Goal: Task Accomplishment & Management: Manage account settings

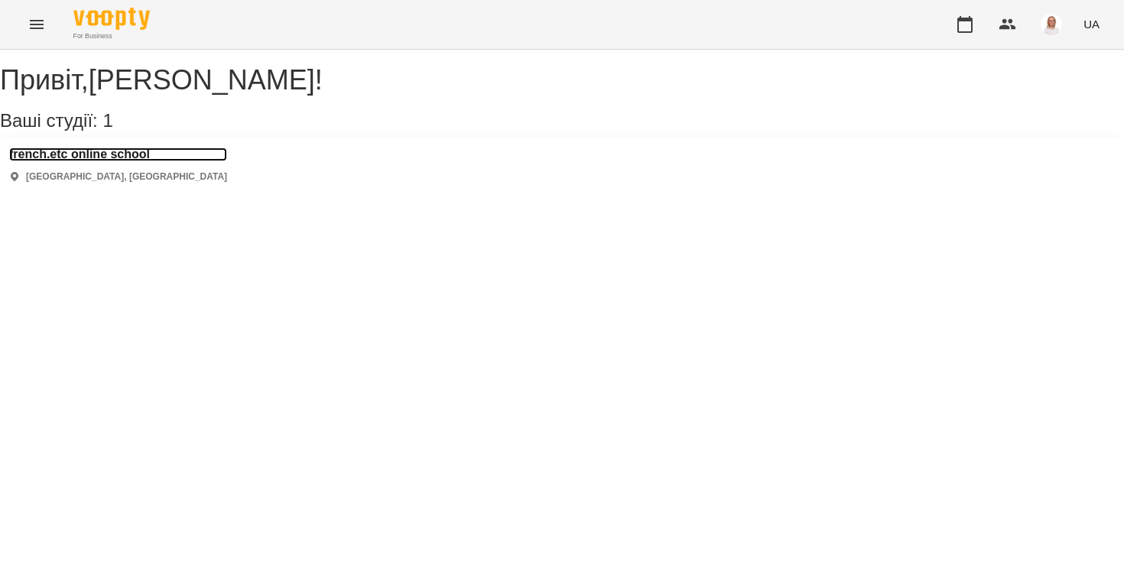
click at [159, 161] on h3 "french.etc online school" at bounding box center [118, 155] width 218 height 14
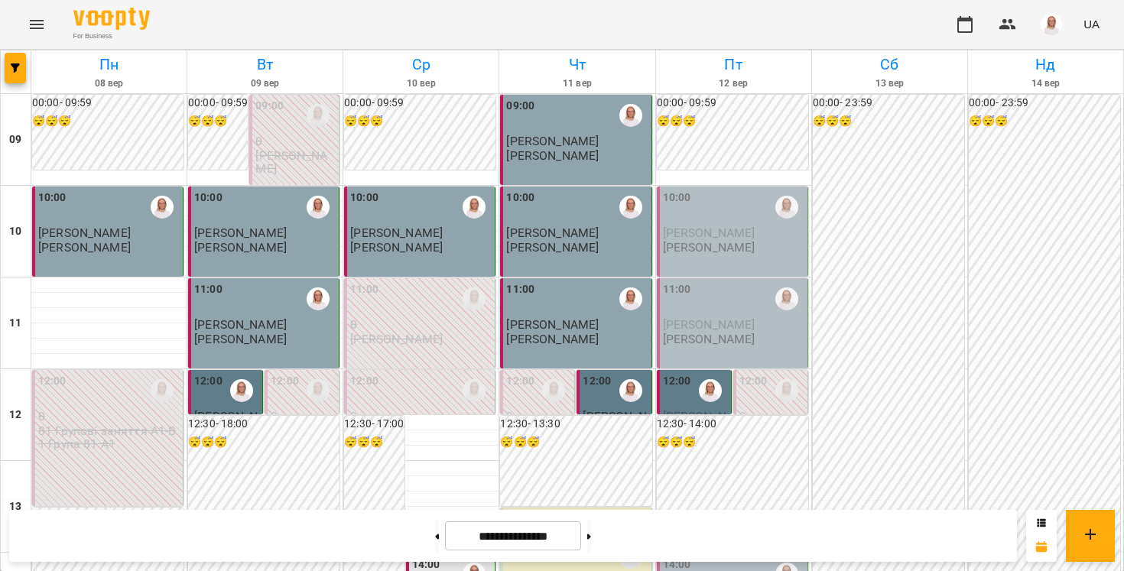
click at [674, 264] on div "10:00 [PERSON_NAME] [PERSON_NAME]" at bounding box center [732, 232] width 151 height 90
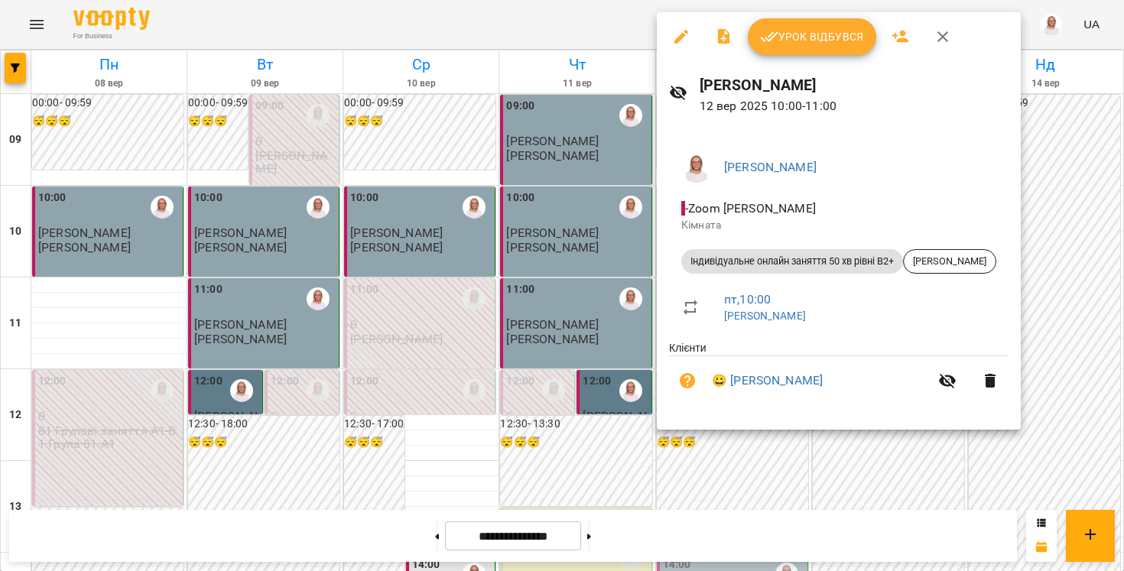
click at [803, 54] on button "Урок відбувся" at bounding box center [812, 36] width 128 height 37
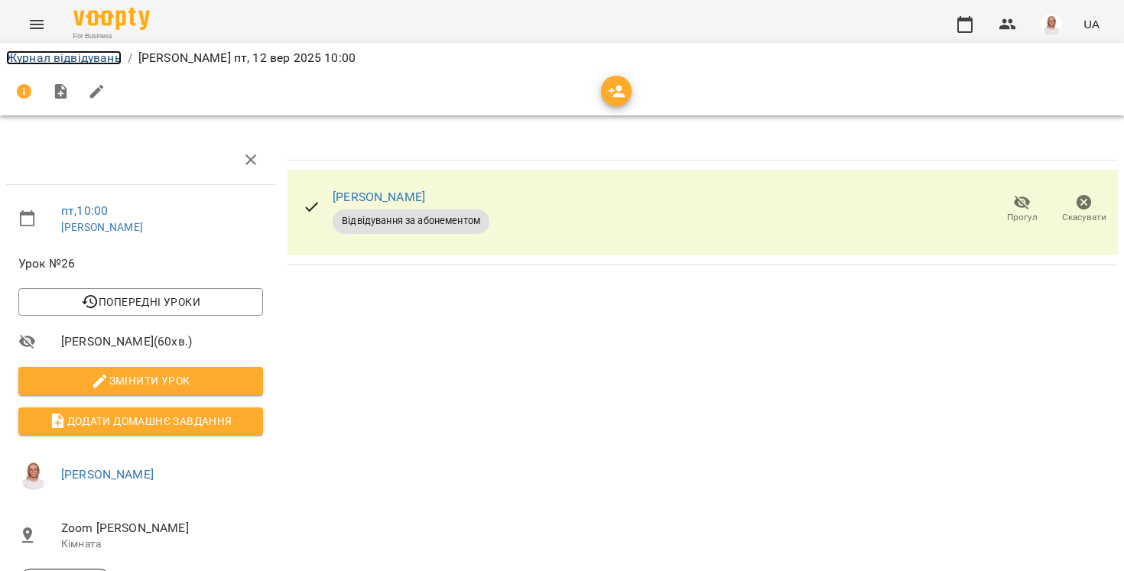
click at [92, 57] on link "Журнал відвідувань" at bounding box center [63, 57] width 115 height 15
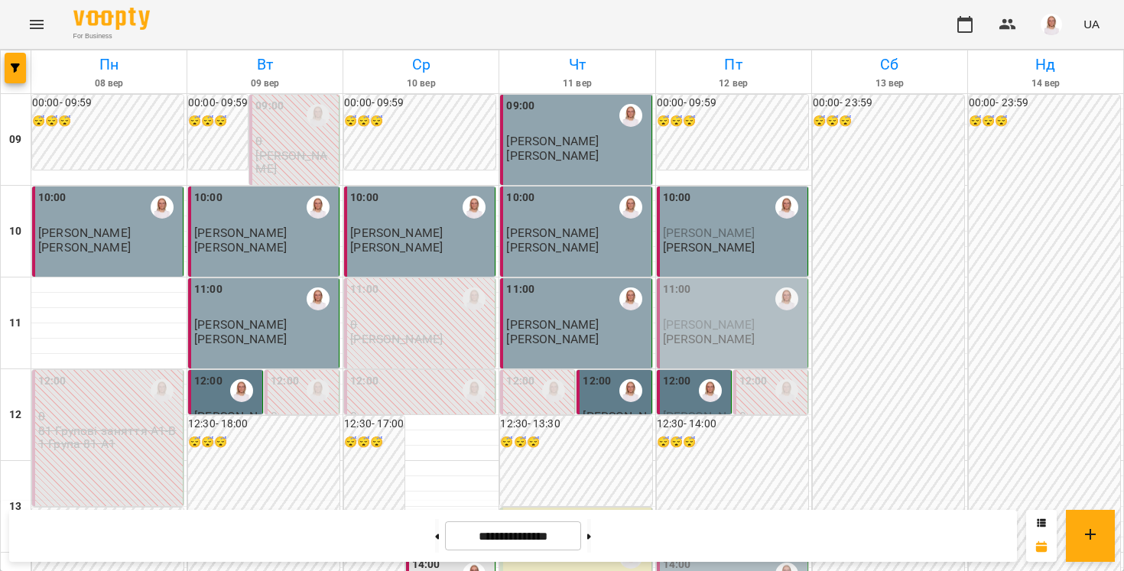
click at [708, 308] on div "11:00" at bounding box center [733, 298] width 141 height 35
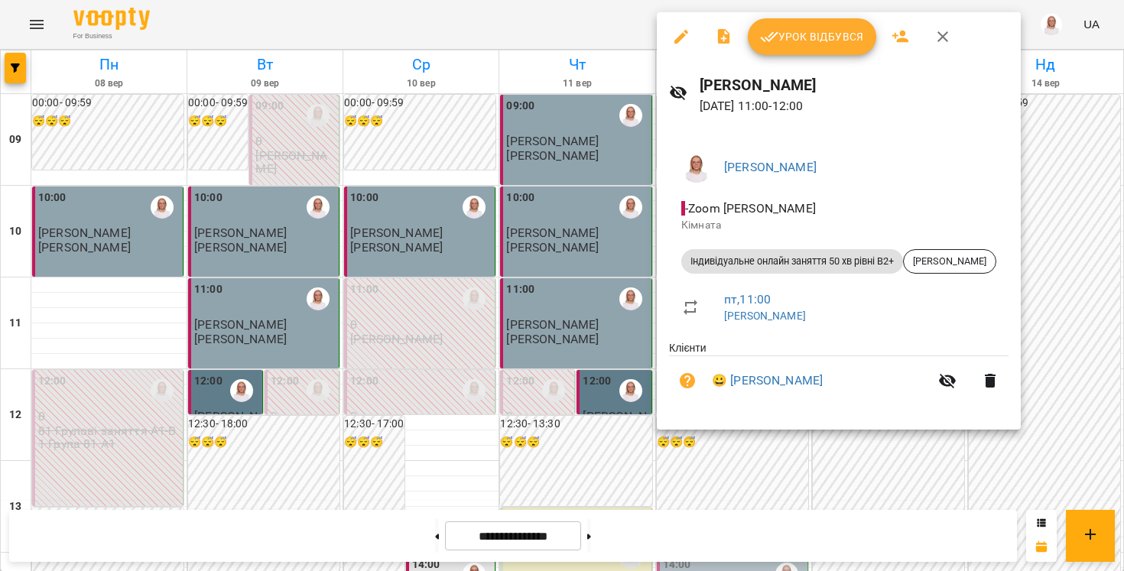
click at [790, 59] on div "Урок відбувся" at bounding box center [839, 36] width 364 height 49
click at [782, 49] on button "Урок відбувся" at bounding box center [812, 36] width 128 height 37
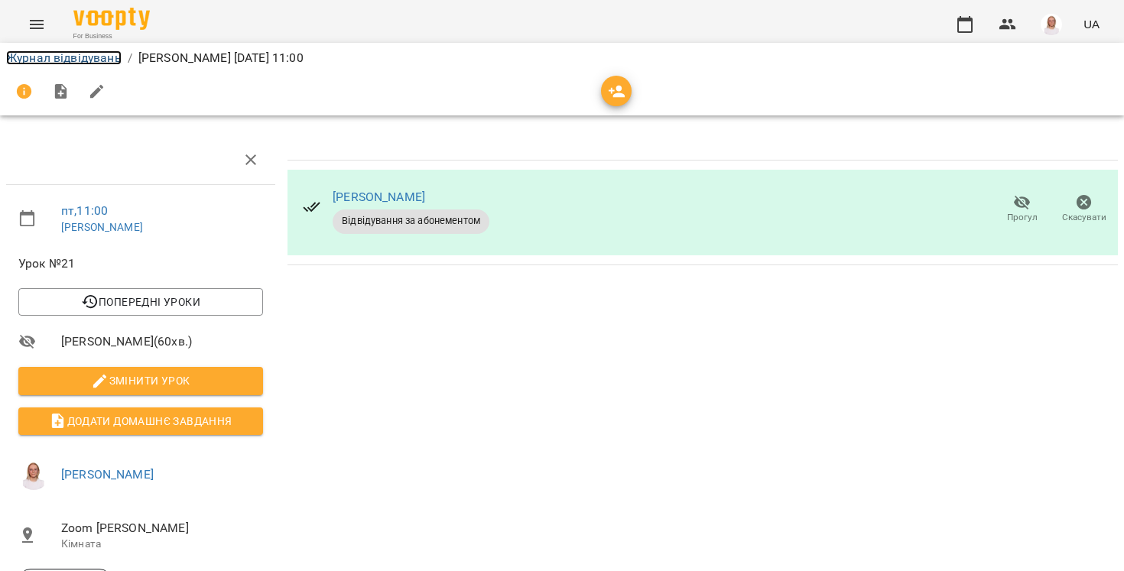
click at [72, 58] on link "Журнал відвідувань" at bounding box center [63, 57] width 115 height 15
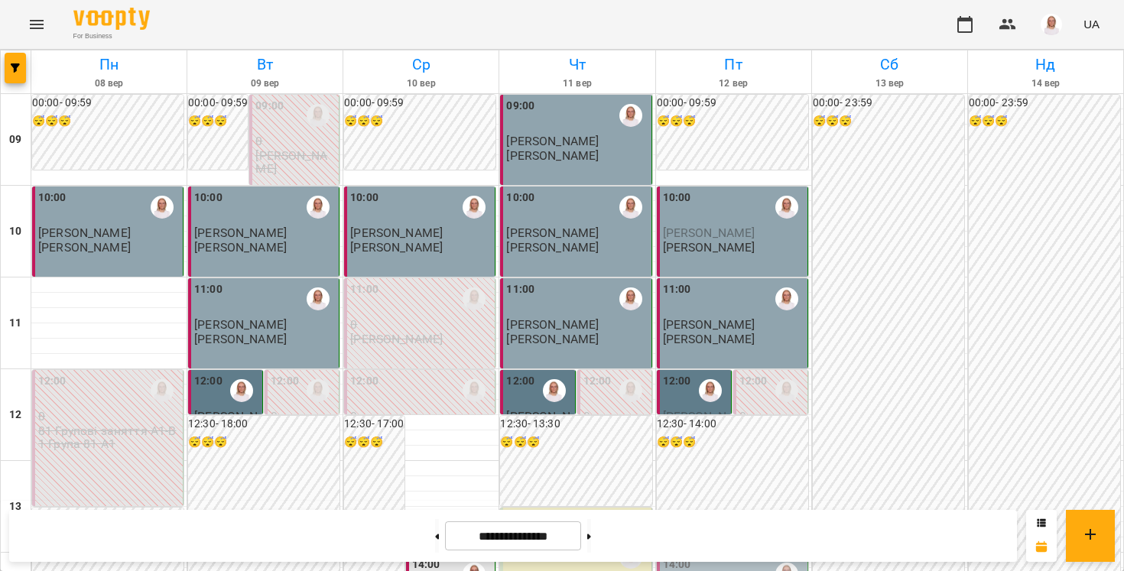
click at [751, 207] on div "10:00" at bounding box center [733, 207] width 141 height 35
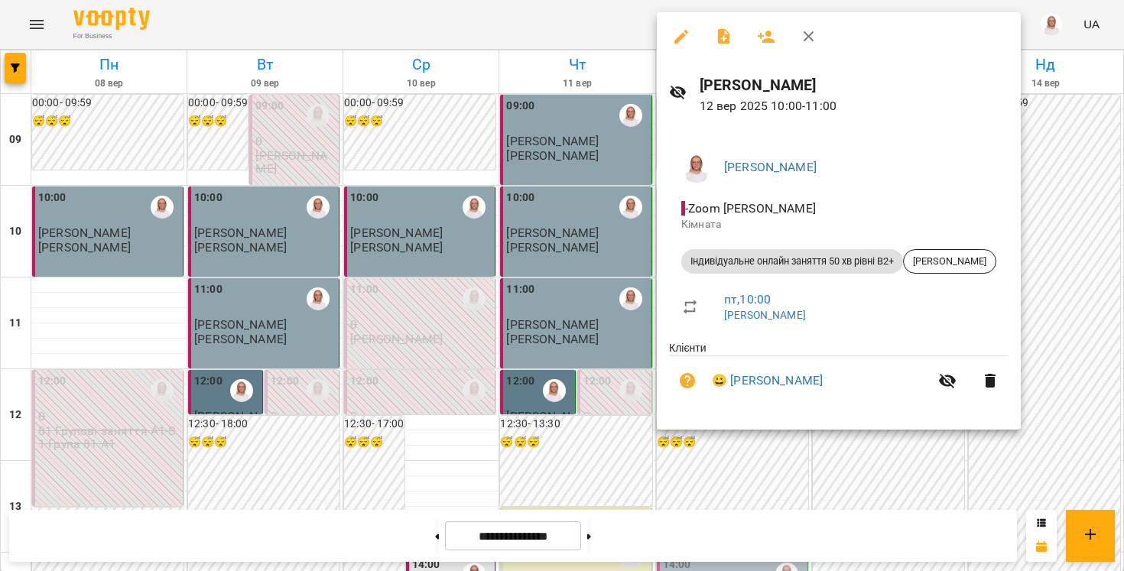
click at [608, 467] on div at bounding box center [562, 285] width 1124 height 571
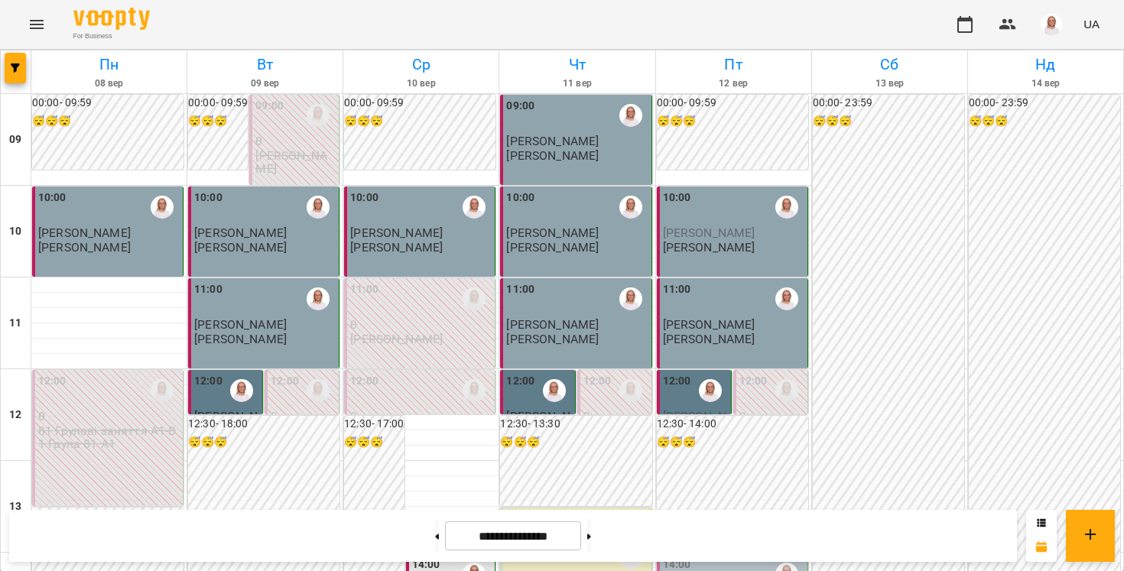
click at [729, 234] on span "[PERSON_NAME]" at bounding box center [709, 232] width 92 height 15
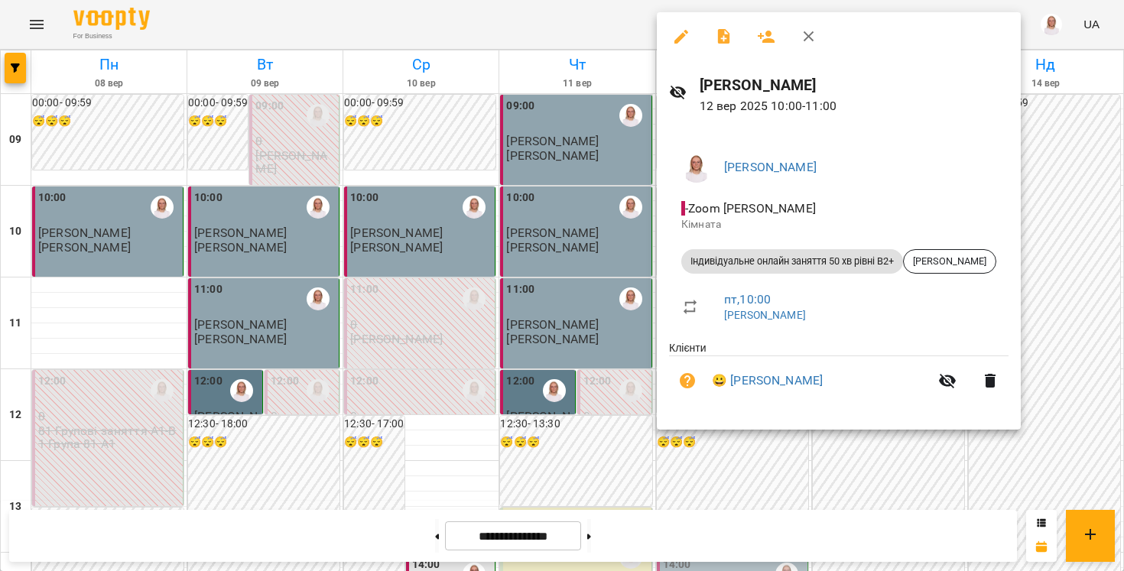
click at [522, 17] on div at bounding box center [562, 285] width 1124 height 571
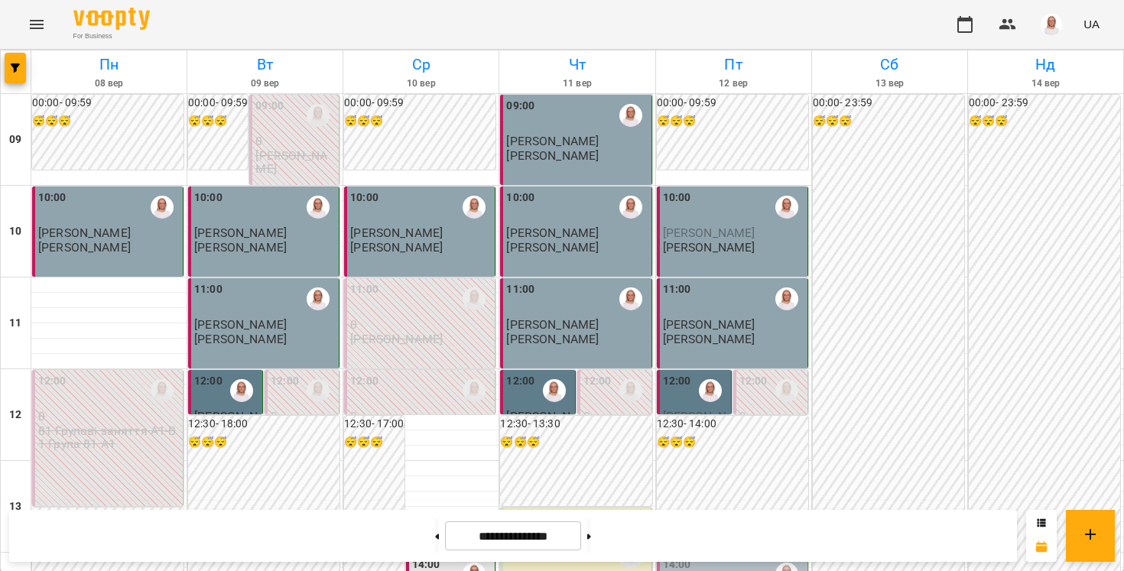
click at [689, 303] on div "11:00" at bounding box center [733, 298] width 141 height 35
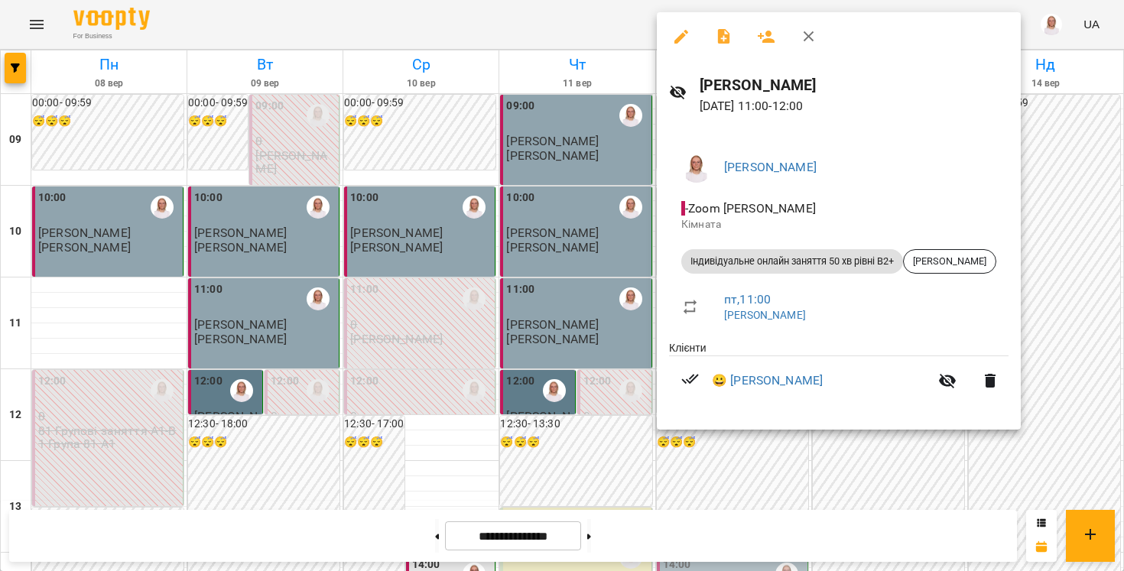
click at [524, 5] on div at bounding box center [562, 285] width 1124 height 571
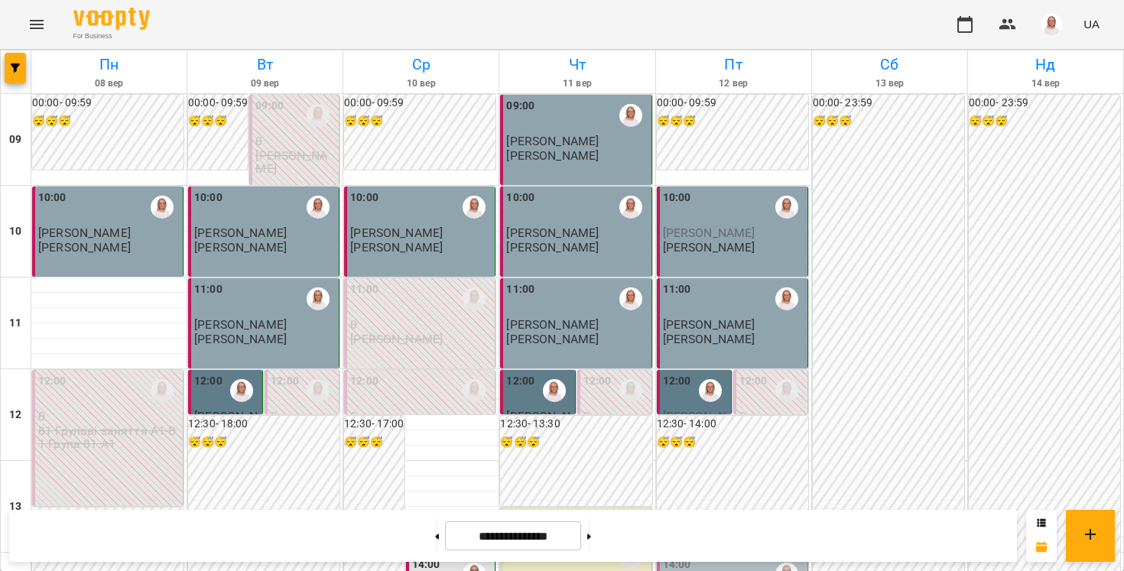
click at [677, 389] on label "12:00" at bounding box center [677, 381] width 28 height 17
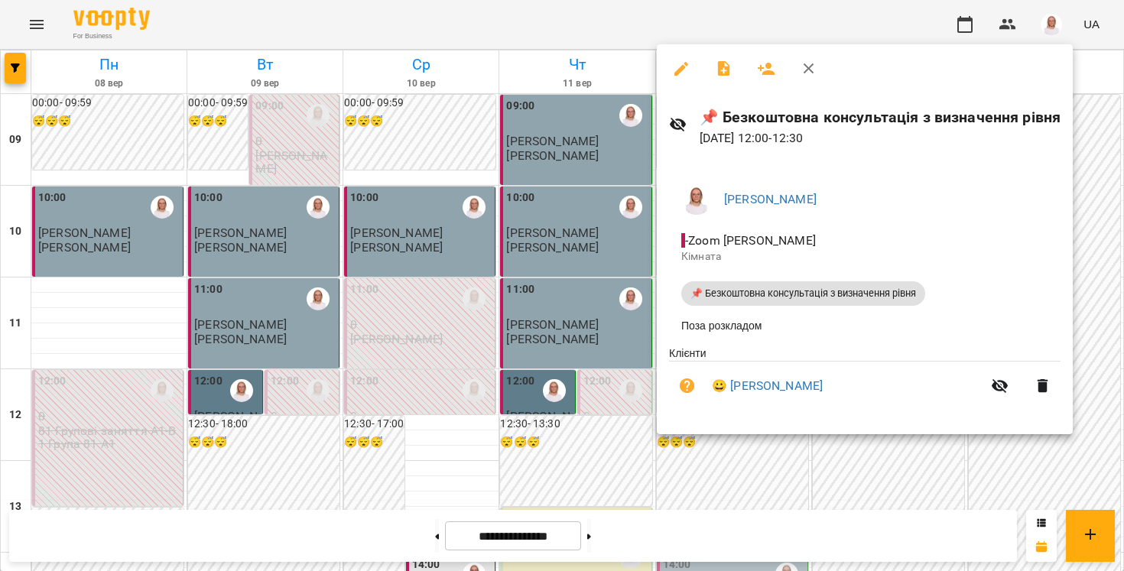
click at [677, 527] on div at bounding box center [562, 285] width 1124 height 571
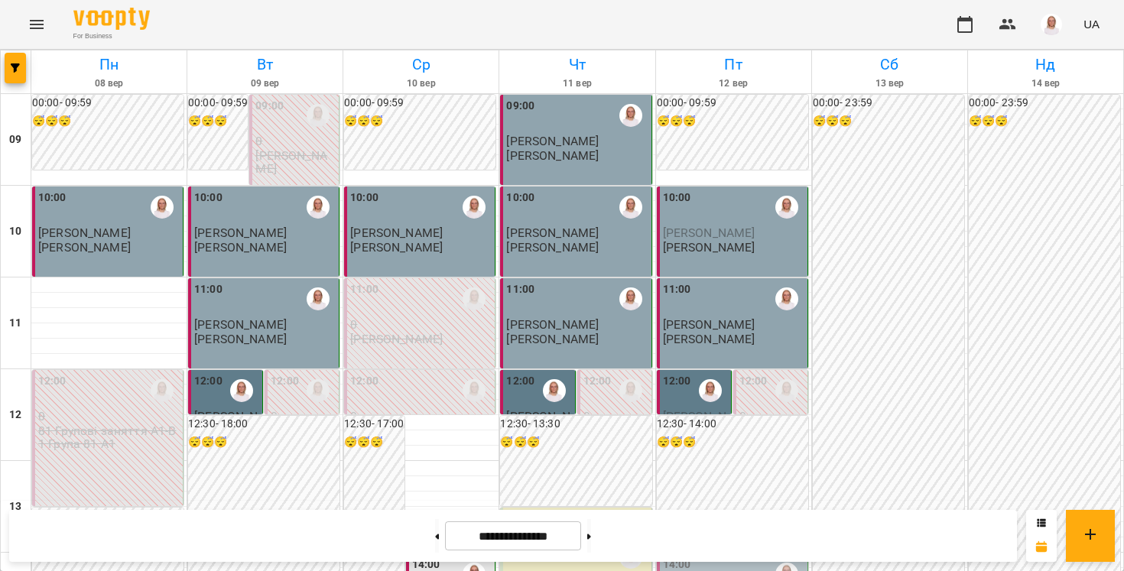
click at [681, 386] on label "12:00" at bounding box center [677, 381] width 28 height 17
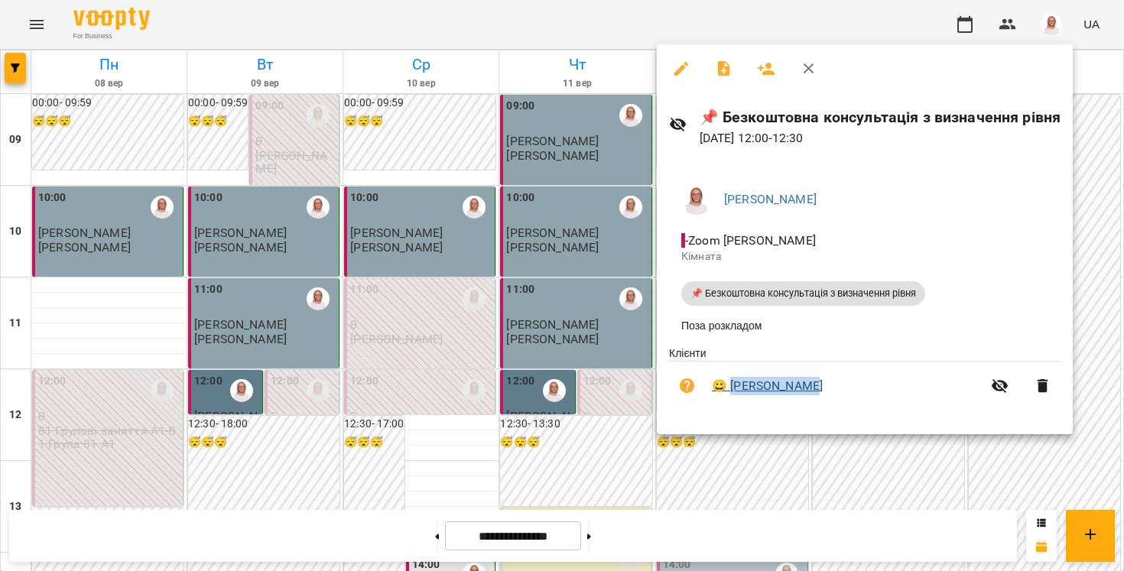
drag, startPoint x: 822, startPoint y: 386, endPoint x: 728, endPoint y: 385, distance: 94.8
click at [728, 385] on span "😀 [PERSON_NAME]" at bounding box center [847, 386] width 270 height 18
copy link "[PERSON_NAME]"
click at [798, 489] on div at bounding box center [562, 285] width 1124 height 571
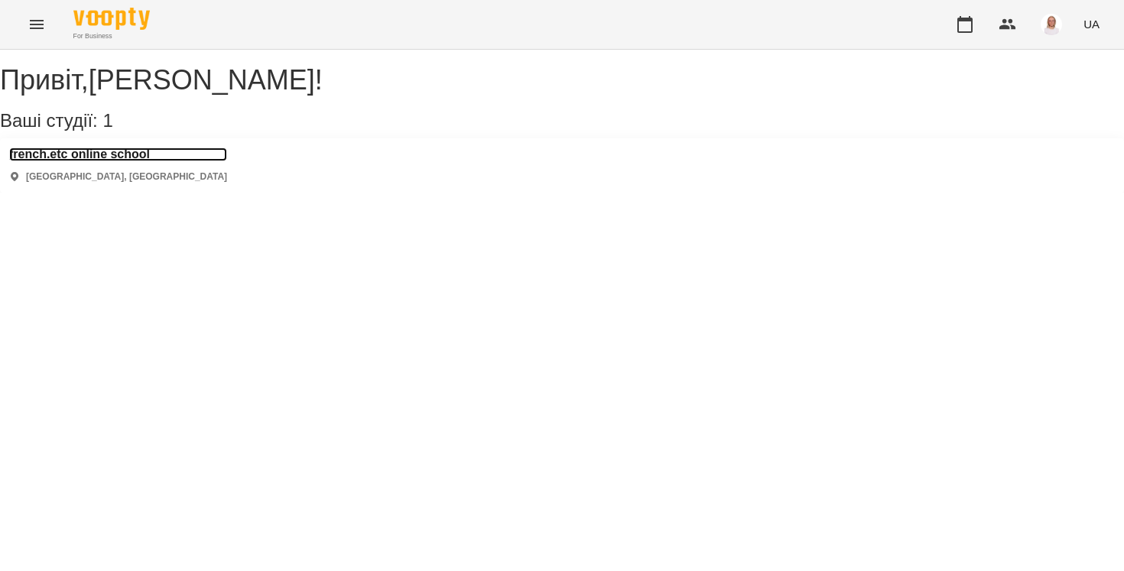
click at [136, 161] on h3 "french.etc online school" at bounding box center [118, 155] width 218 height 14
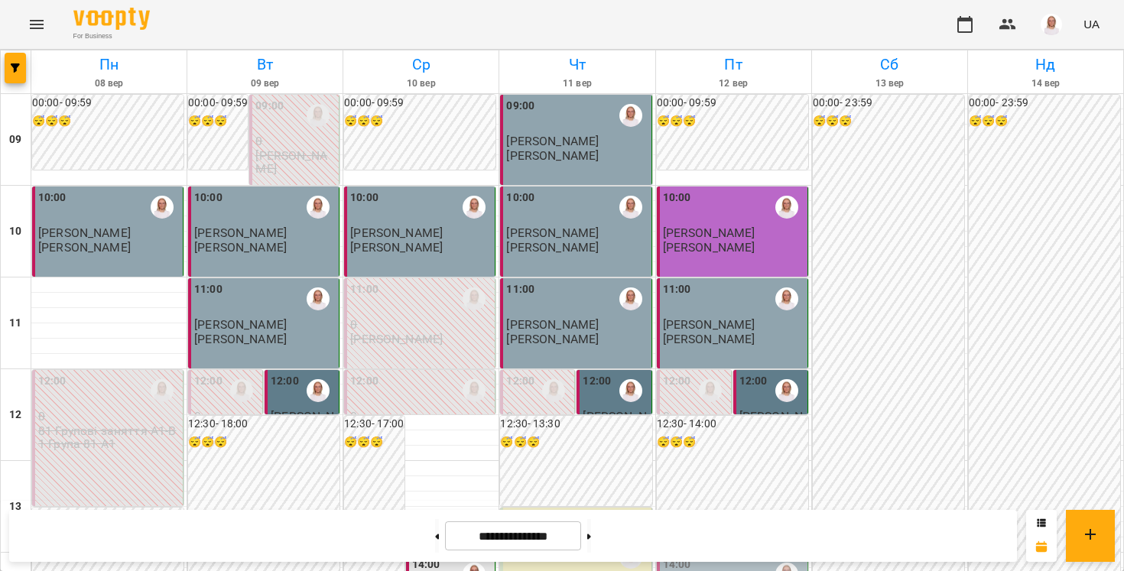
click at [693, 225] on span "[PERSON_NAME]" at bounding box center [709, 232] width 92 height 15
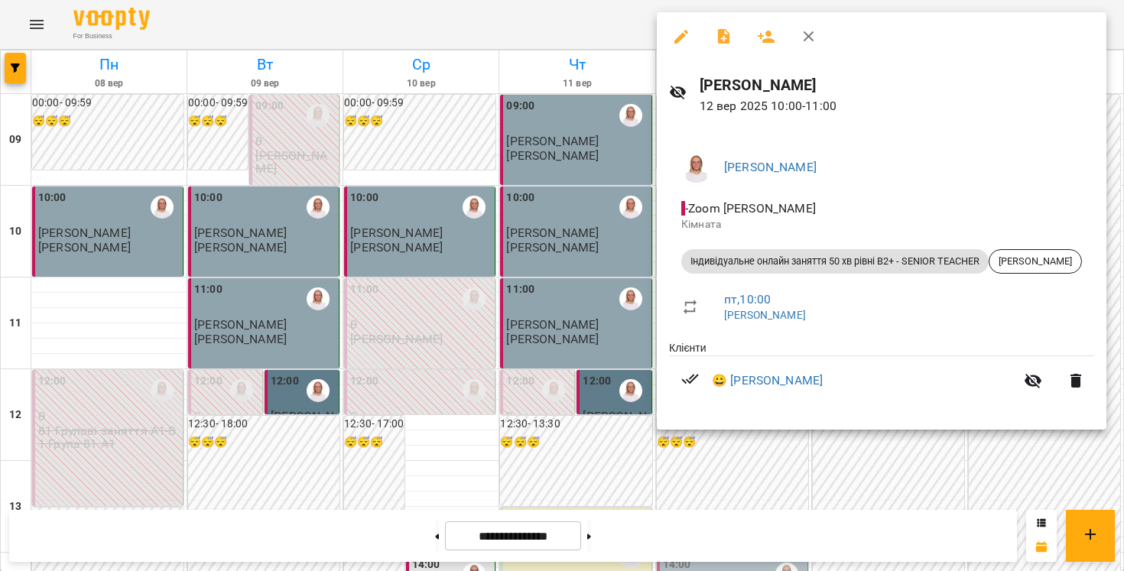
click at [709, 489] on div at bounding box center [562, 285] width 1124 height 571
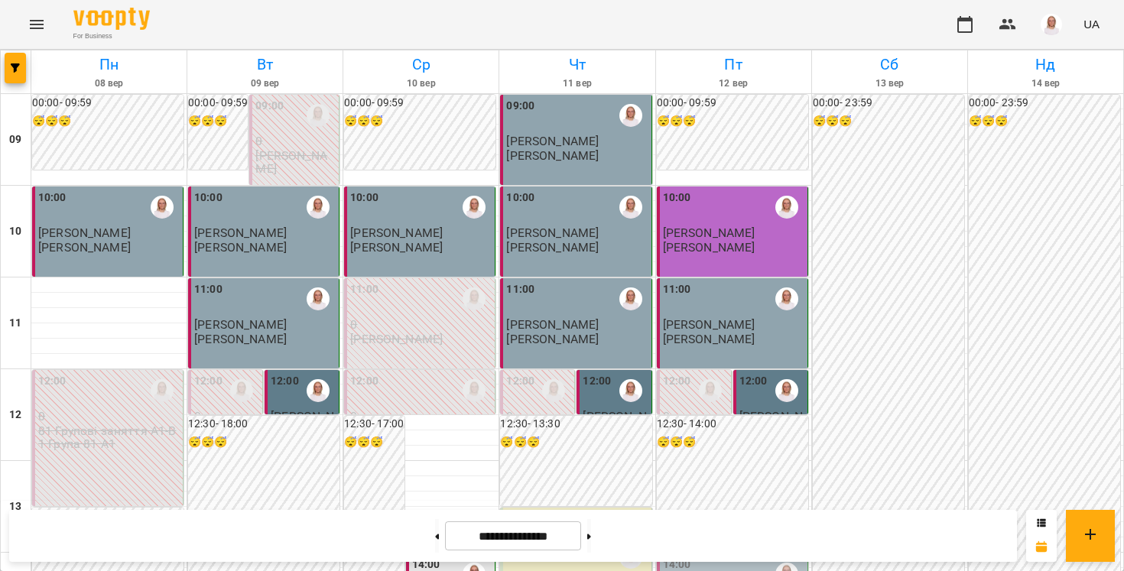
click at [715, 311] on div "11:00" at bounding box center [733, 298] width 141 height 35
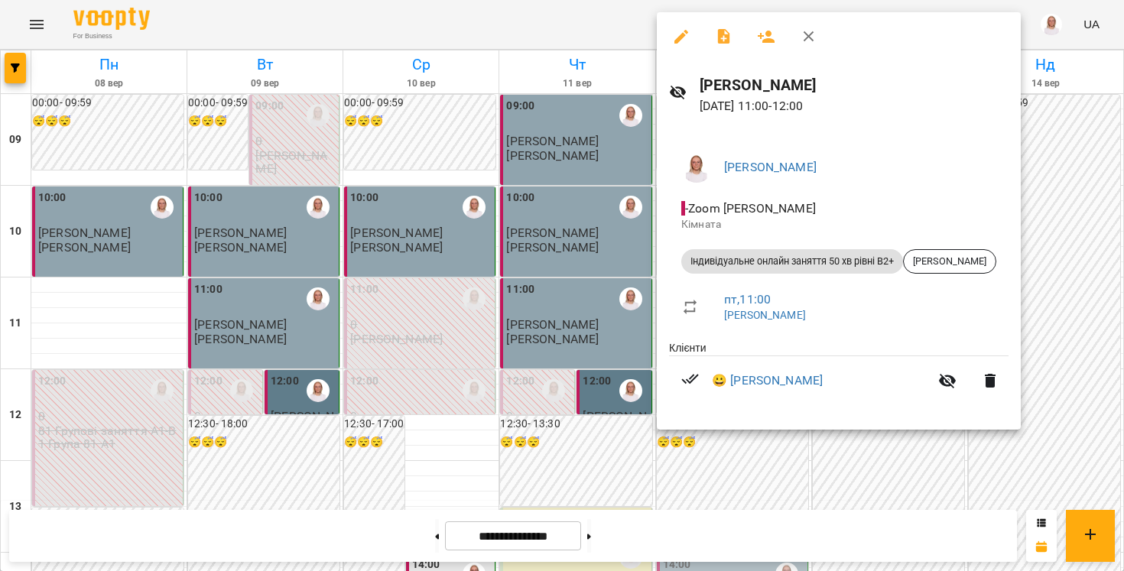
click at [706, 475] on div at bounding box center [562, 285] width 1124 height 571
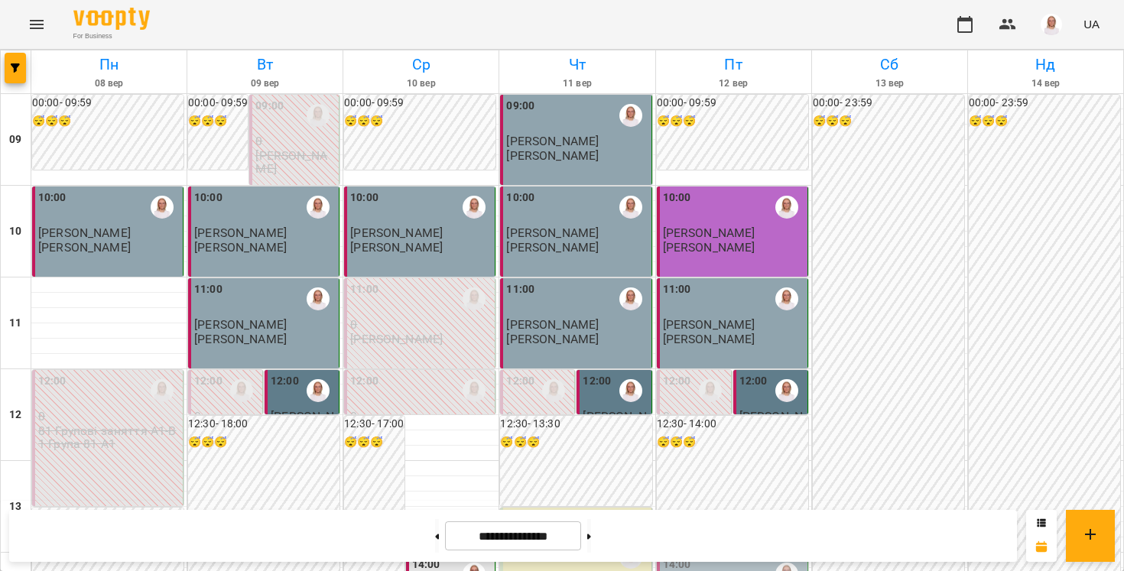
click at [736, 219] on div "10:00" at bounding box center [733, 207] width 141 height 35
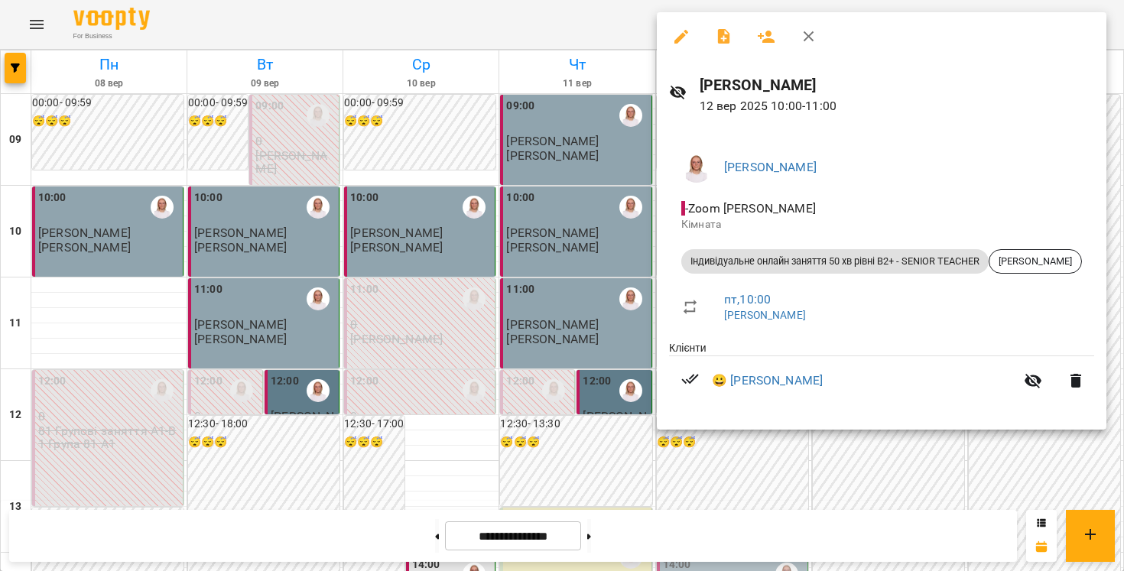
click at [715, 470] on div at bounding box center [562, 285] width 1124 height 571
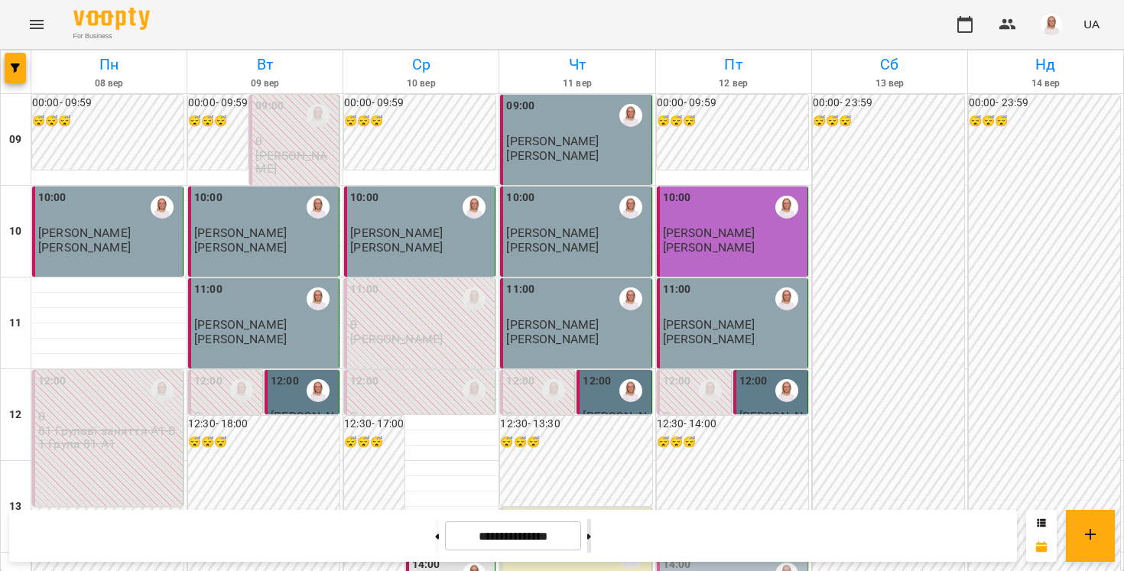
click at [591, 534] on button at bounding box center [589, 536] width 4 height 34
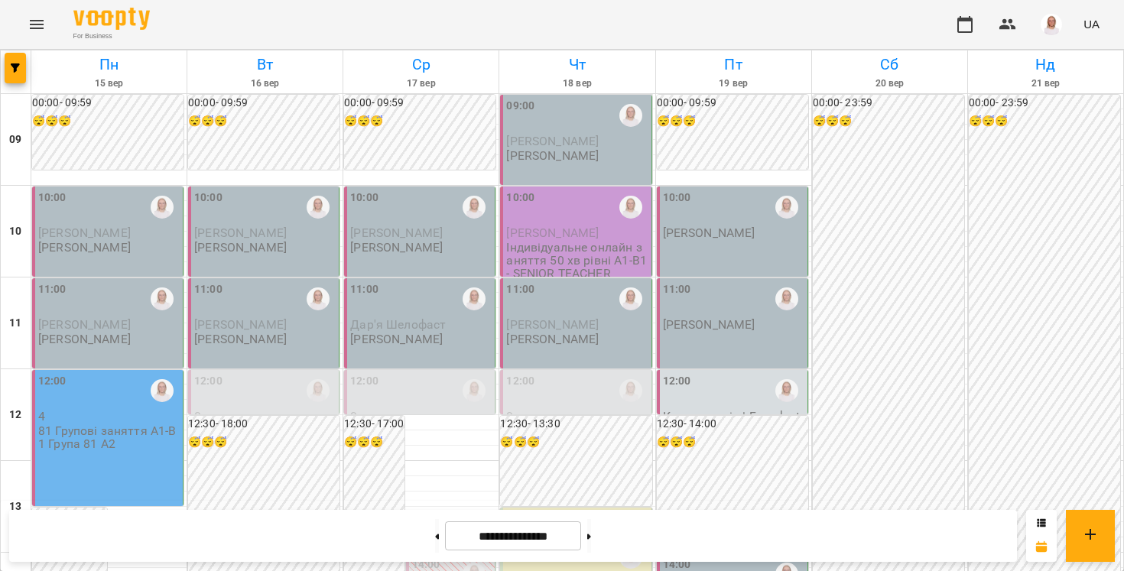
click at [717, 219] on div "10:00" at bounding box center [733, 207] width 141 height 35
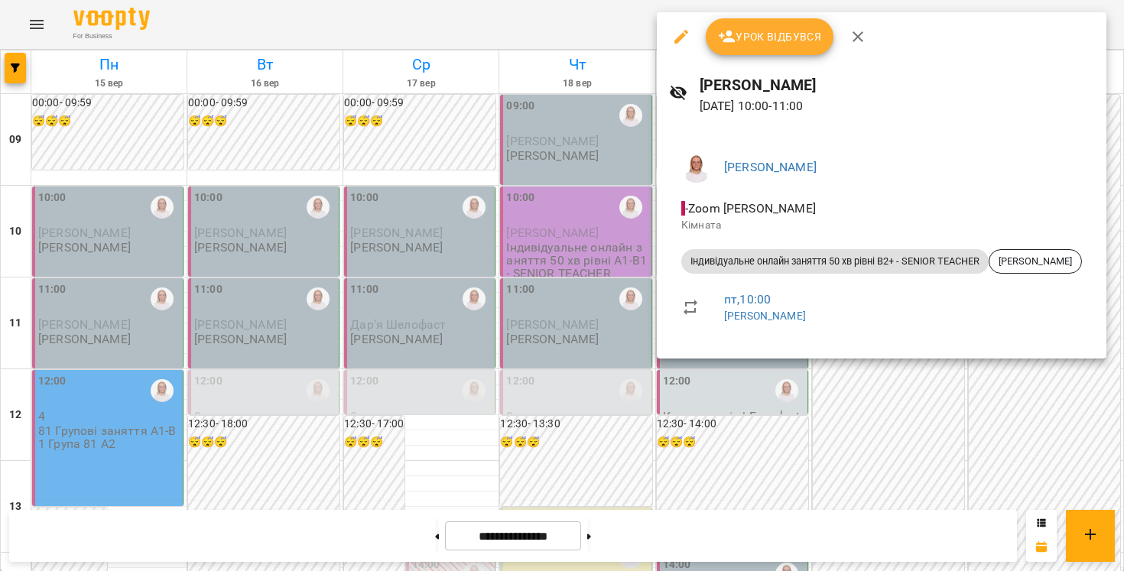
click at [700, 472] on div at bounding box center [562, 285] width 1124 height 571
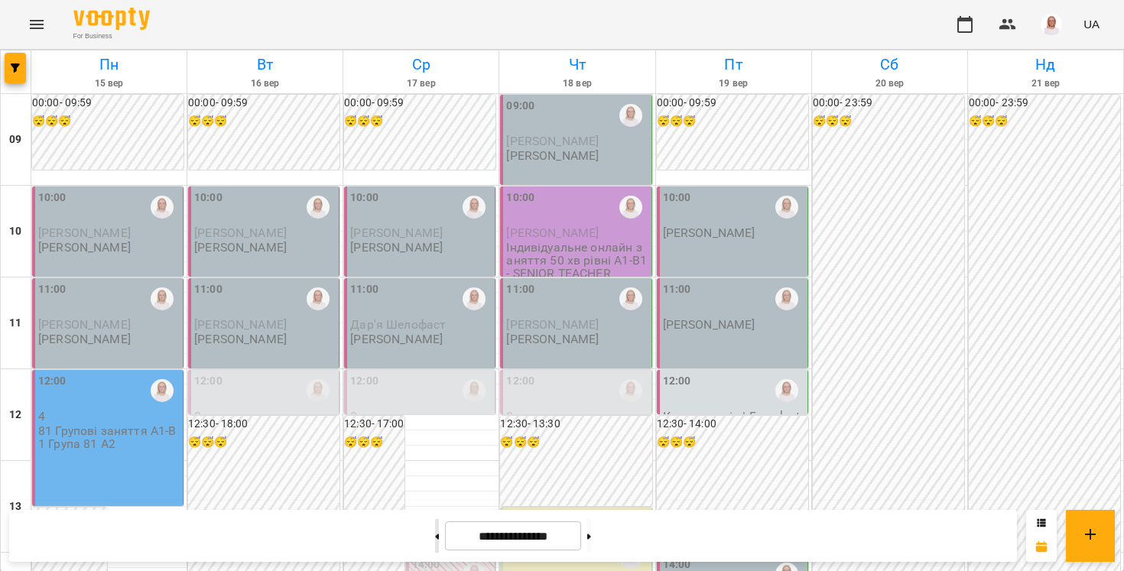
click at [435, 548] on button at bounding box center [437, 536] width 4 height 34
type input "**********"
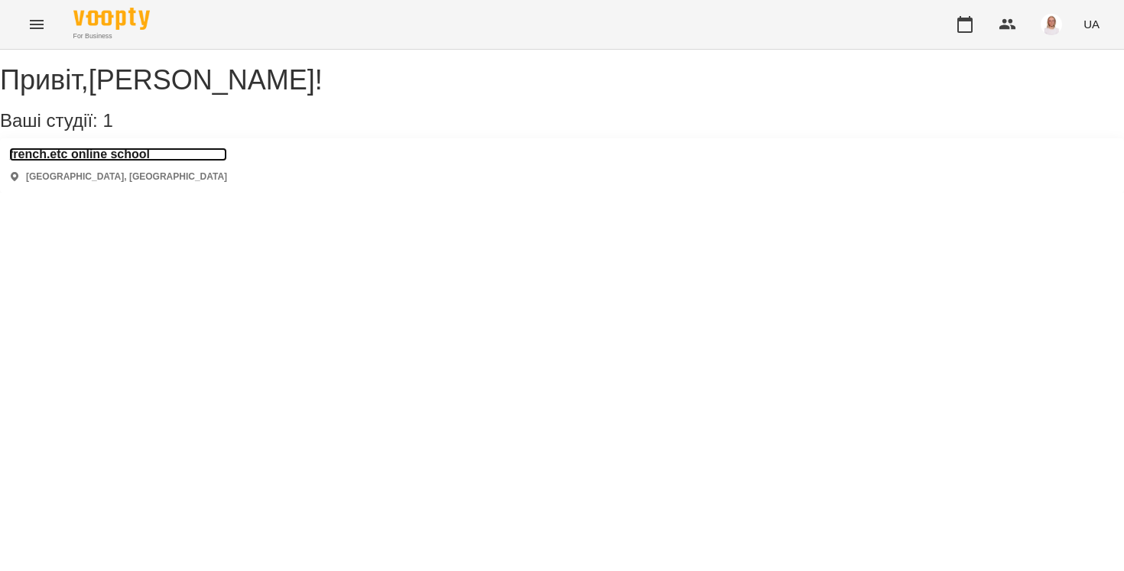
click at [122, 161] on h3 "french.etc online school" at bounding box center [118, 155] width 218 height 14
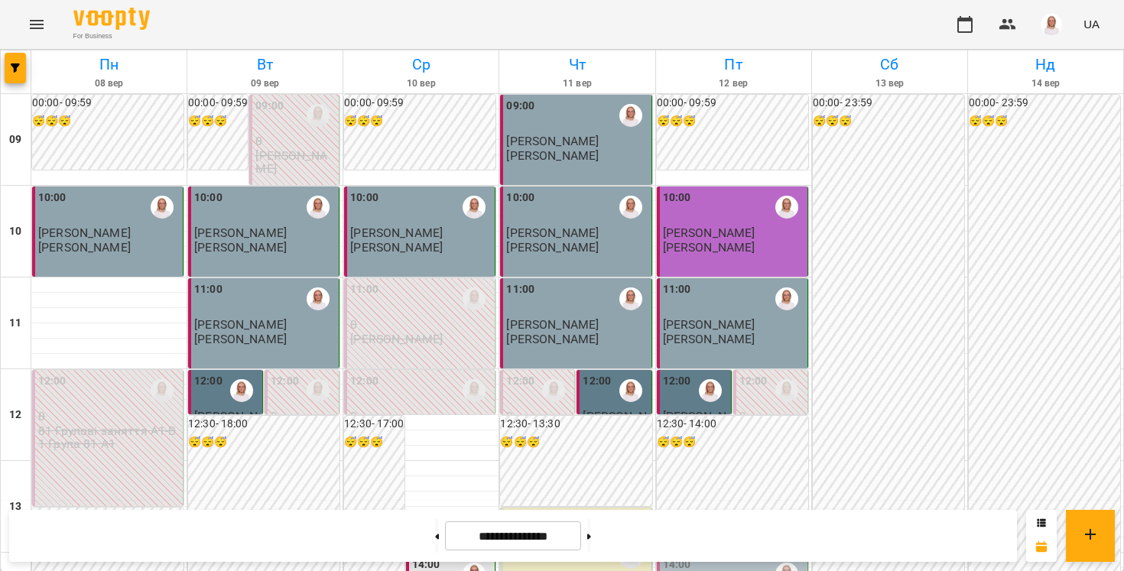
scroll to position [432, 0]
